Goal: Download file/media

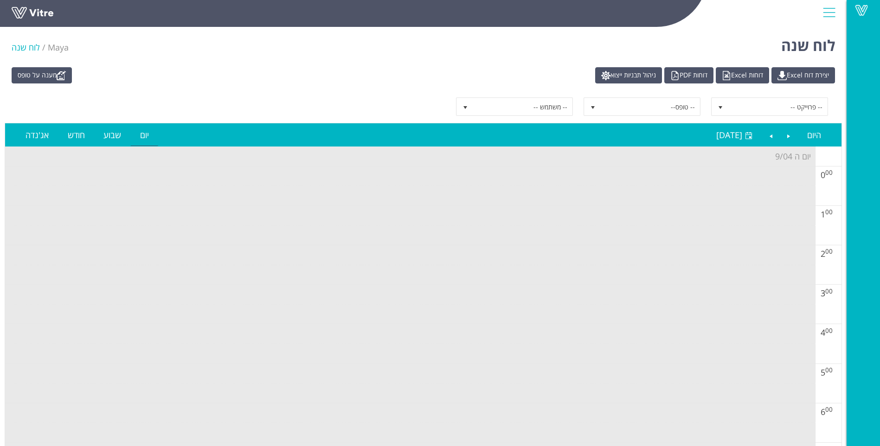
scroll to position [232, 0]
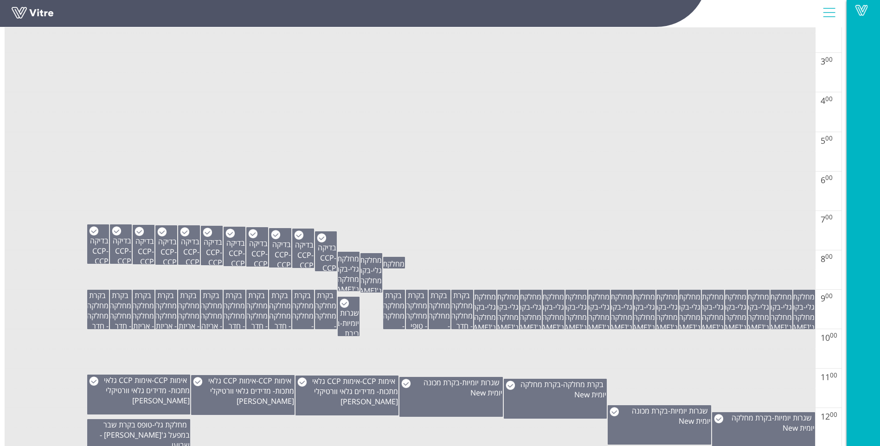
click at [544, 175] on td at bounding box center [410, 182] width 810 height 20
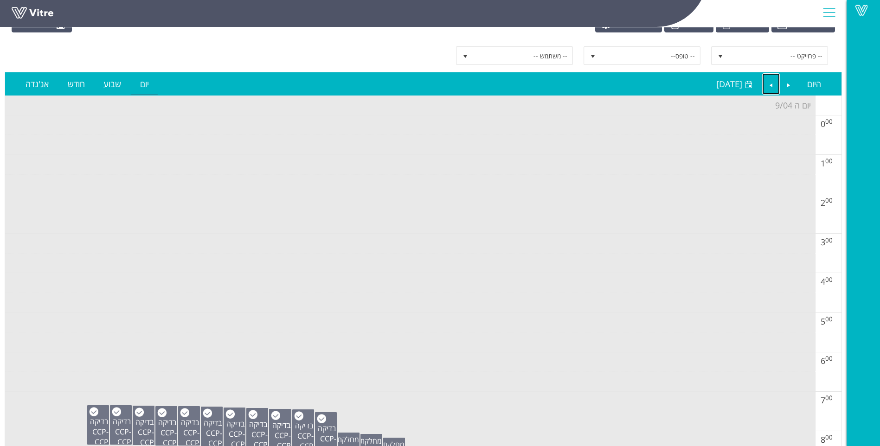
scroll to position [0, 0]
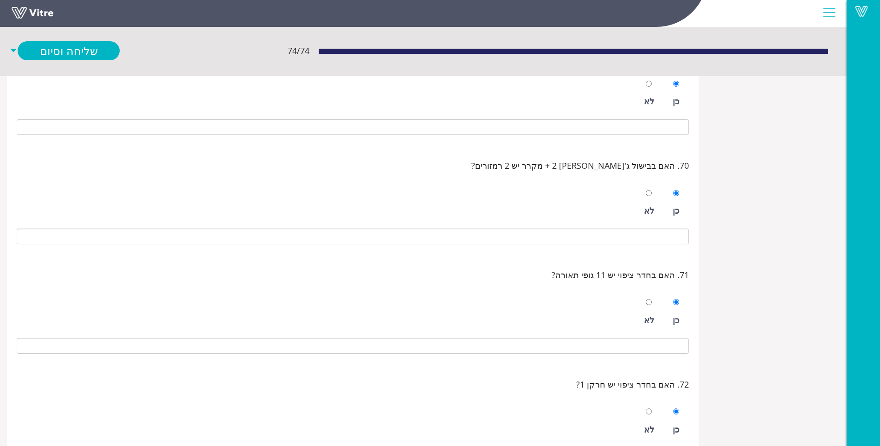
scroll to position [7413, 0]
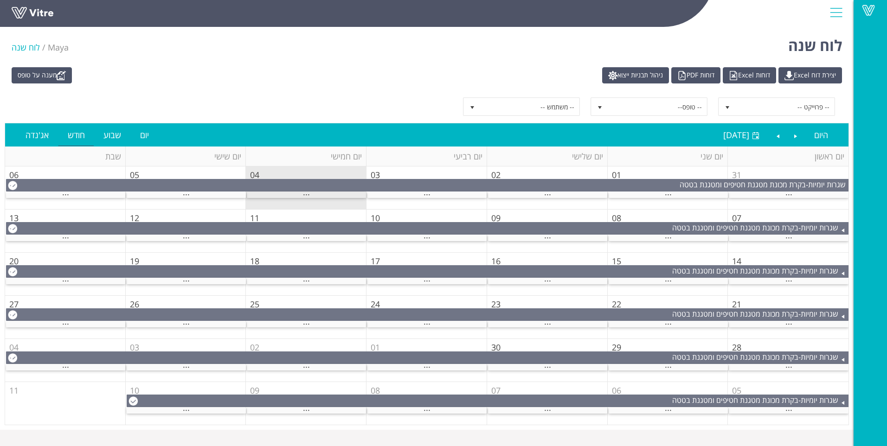
click at [308, 196] on span "..." at bounding box center [306, 192] width 7 height 10
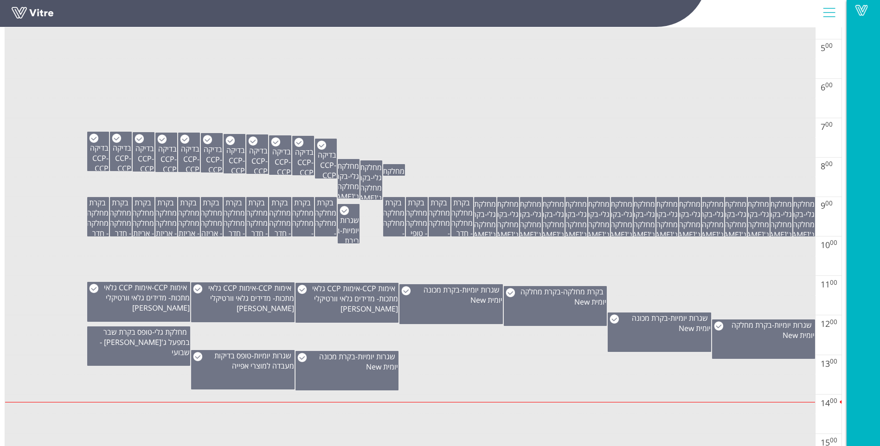
scroll to position [371, 0]
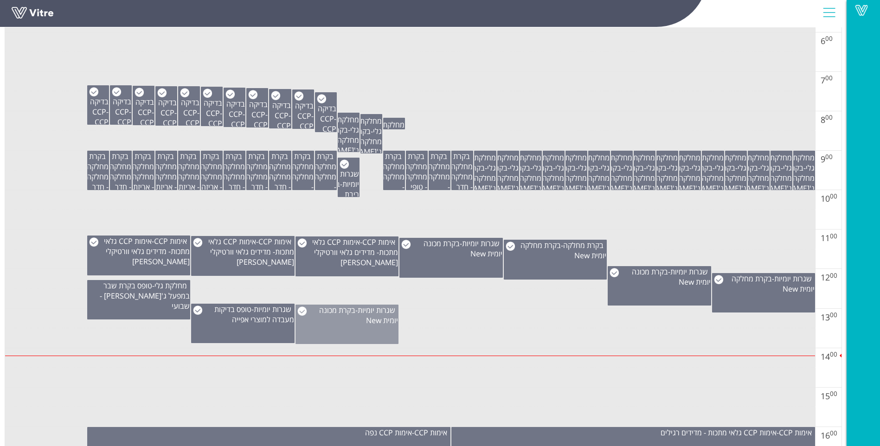
click at [320, 326] on div "שגרות יומיות - בקרת מכונה יומית New" at bounding box center [346, 324] width 103 height 39
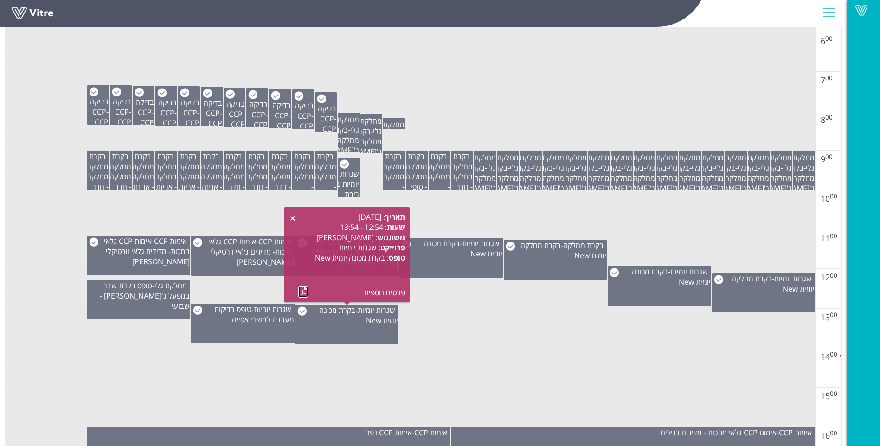
click at [303, 291] on link at bounding box center [303, 292] width 10 height 12
